Goal: Task Accomplishment & Management: Use online tool/utility

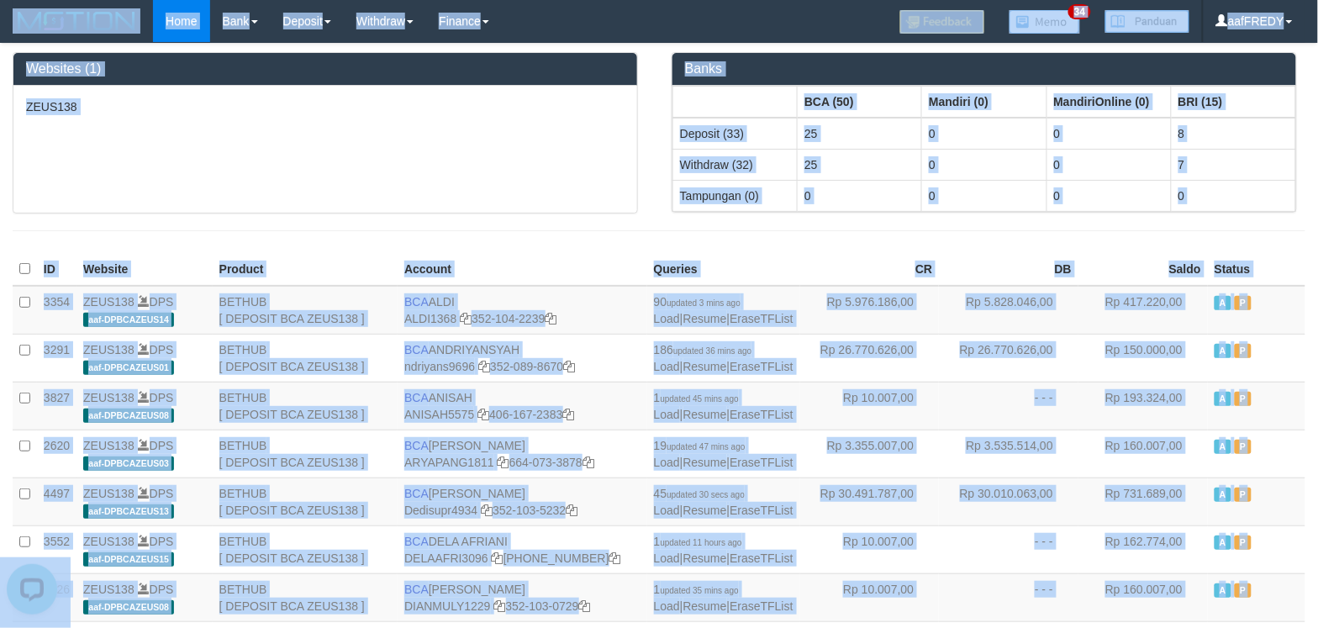
click at [414, 92] on div "ZEUS138" at bounding box center [325, 149] width 624 height 127
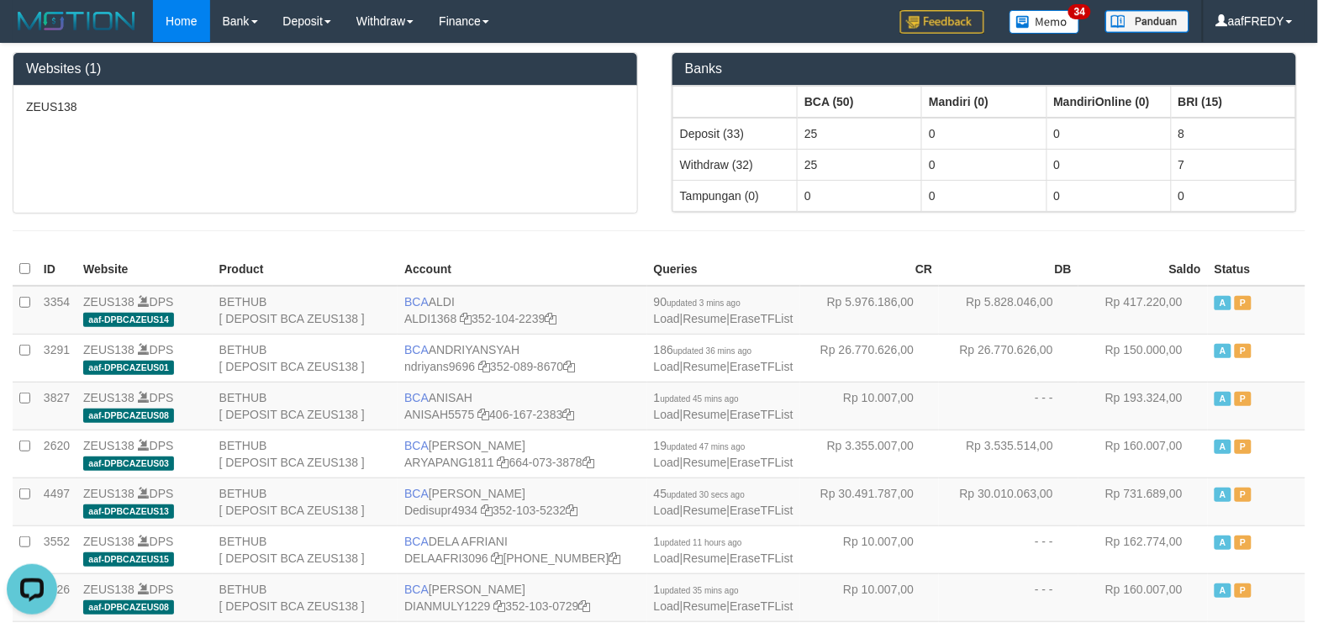
click at [284, 240] on div at bounding box center [659, 230] width 1318 height 34
click at [433, 320] on link "ALDI1368" at bounding box center [430, 318] width 52 height 13
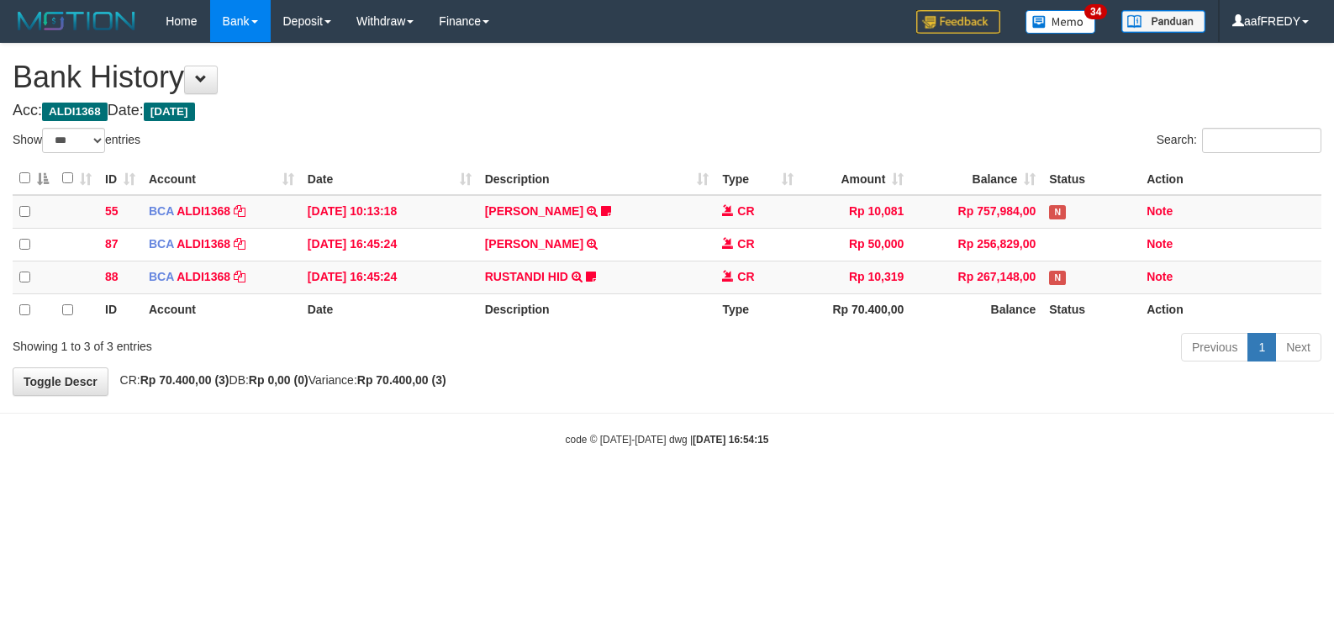
select select "***"
